Goal: Information Seeking & Learning: Find specific fact

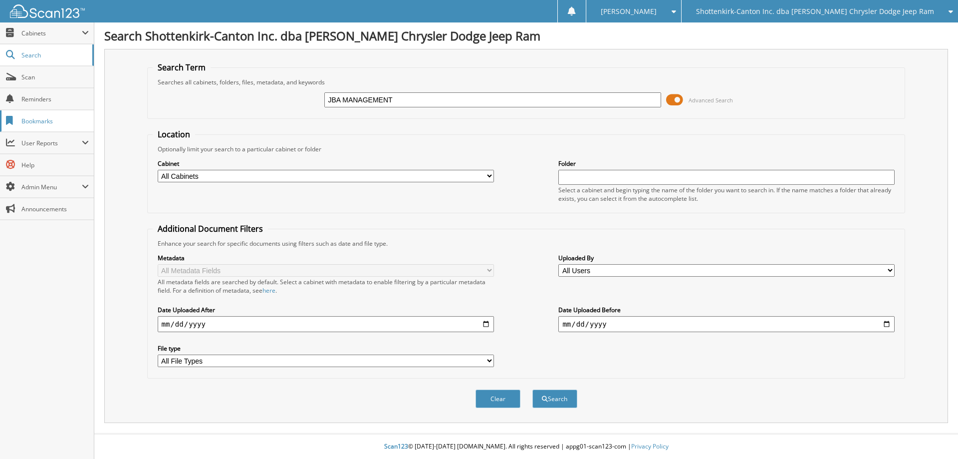
type input "JBA MANAGEMENT"
click at [533, 389] on button "Search" at bounding box center [555, 398] width 45 height 18
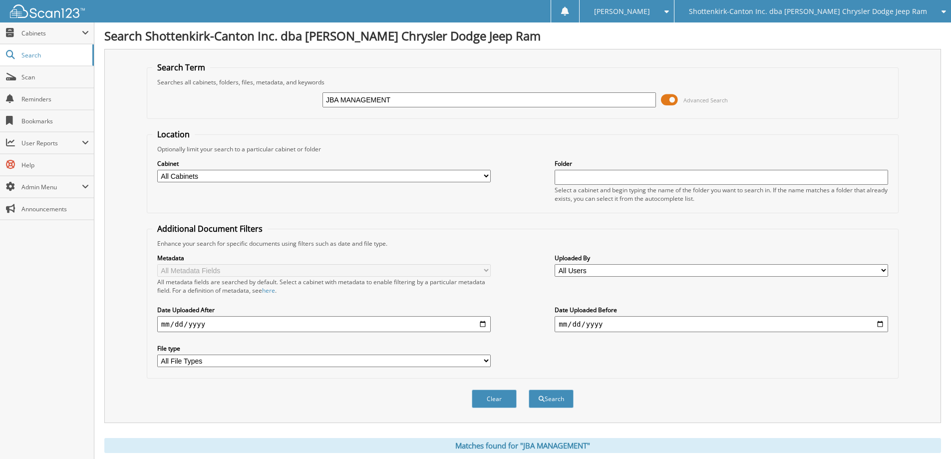
click at [413, 99] on input "JBA MANAGEMENT" at bounding box center [488, 99] width 333 height 15
type input "JBA MANAGEMENT DEAL 42950"
click at [529, 389] on button "Search" at bounding box center [551, 398] width 45 height 18
click at [486, 175] on select "All Cabinets 2024 CAR DEALS 2025 CAR DEALS ACCOUNTS PAYABLE CAR DEALS DEAD DEAL…" at bounding box center [323, 176] width 333 height 12
select select "45771"
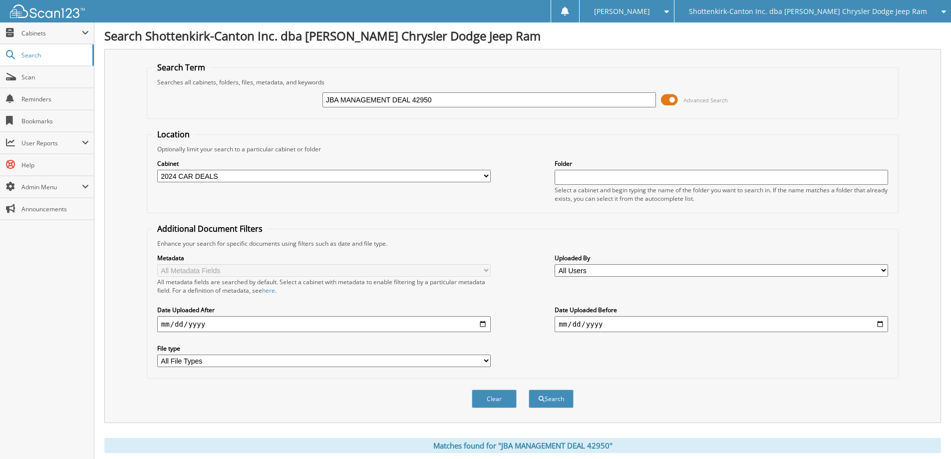
click at [157, 170] on select "All Cabinets 2024 CAR DEALS 2025 CAR DEALS ACCOUNTS PAYABLE CAR DEALS DEAD DEAL…" at bounding box center [323, 176] width 333 height 12
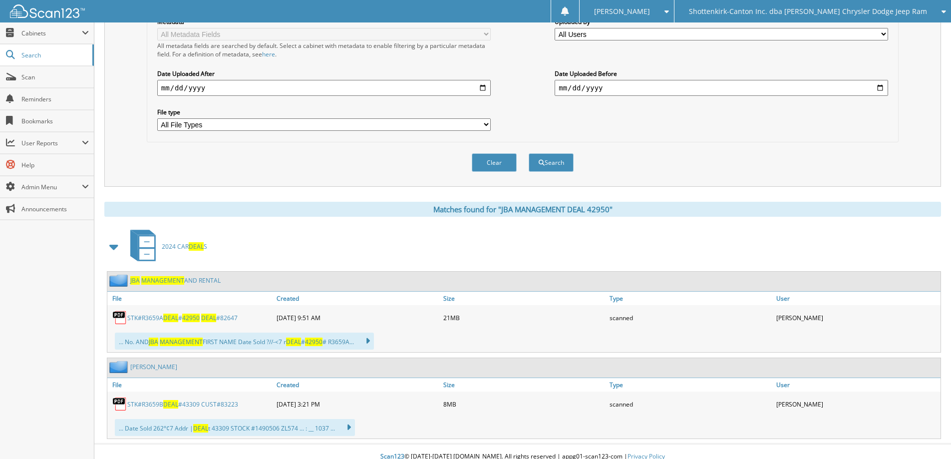
scroll to position [247, 0]
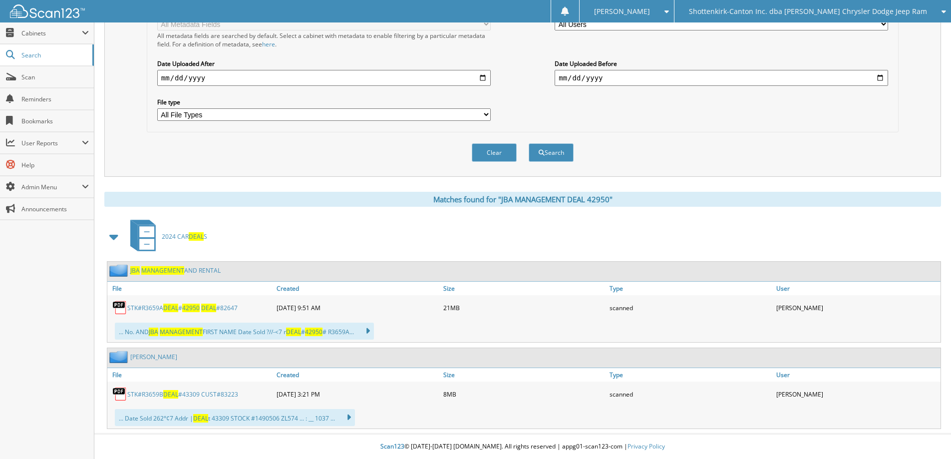
click at [126, 304] on img at bounding box center [119, 307] width 15 height 15
click at [141, 307] on link "STK#R3659A DEAL # 42950 DEAL #82647" at bounding box center [182, 307] width 110 height 8
